Goal: Go to known website: Go to known website

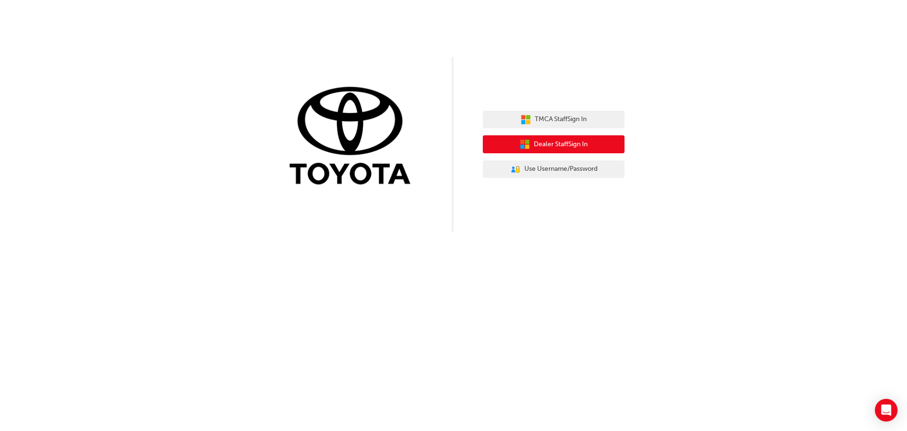
click at [578, 144] on span "Dealer Staff Sign In" at bounding box center [561, 144] width 54 height 11
